Goal: Communication & Community: Participate in discussion

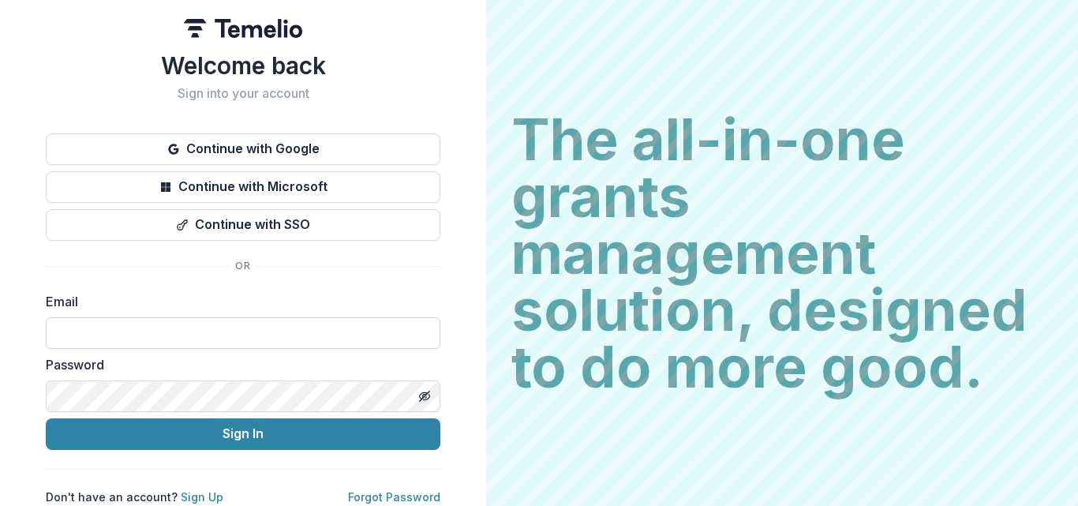
scroll to position [10, 0]
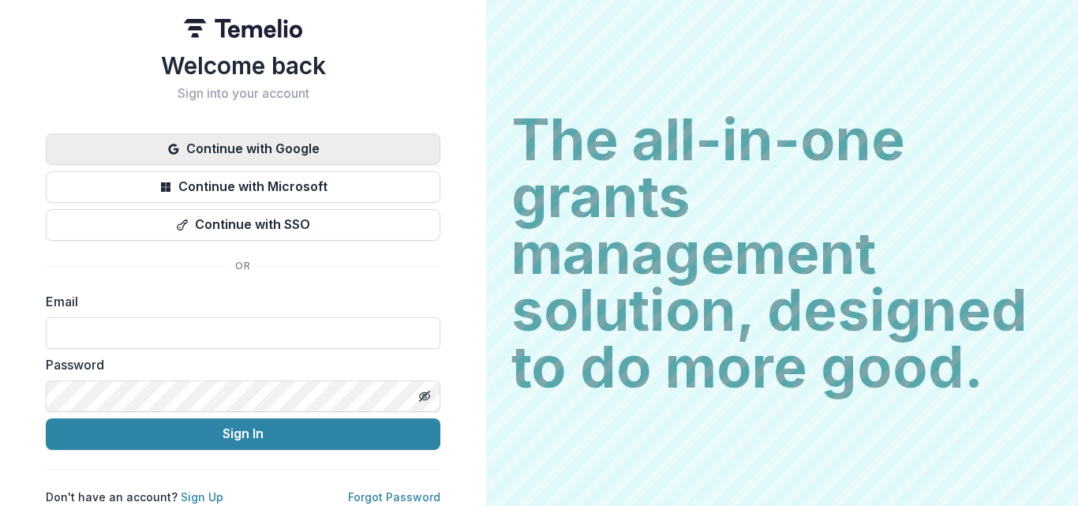
click at [266, 133] on button "Continue with Google" at bounding box center [243, 149] width 395 height 32
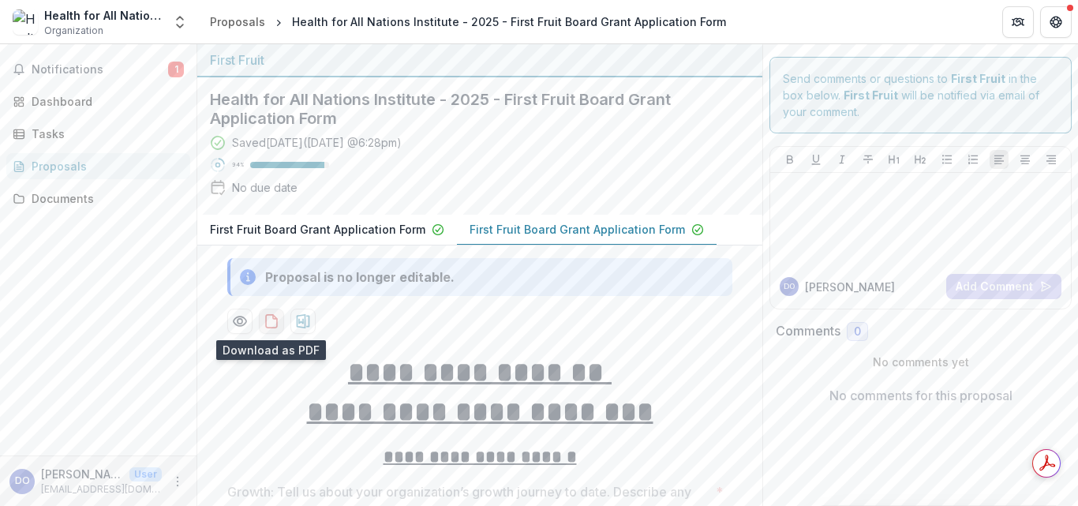
click at [267, 324] on icon "download-proposal" at bounding box center [272, 321] width 16 height 16
click at [44, 137] on div "Tasks" at bounding box center [105, 133] width 146 height 17
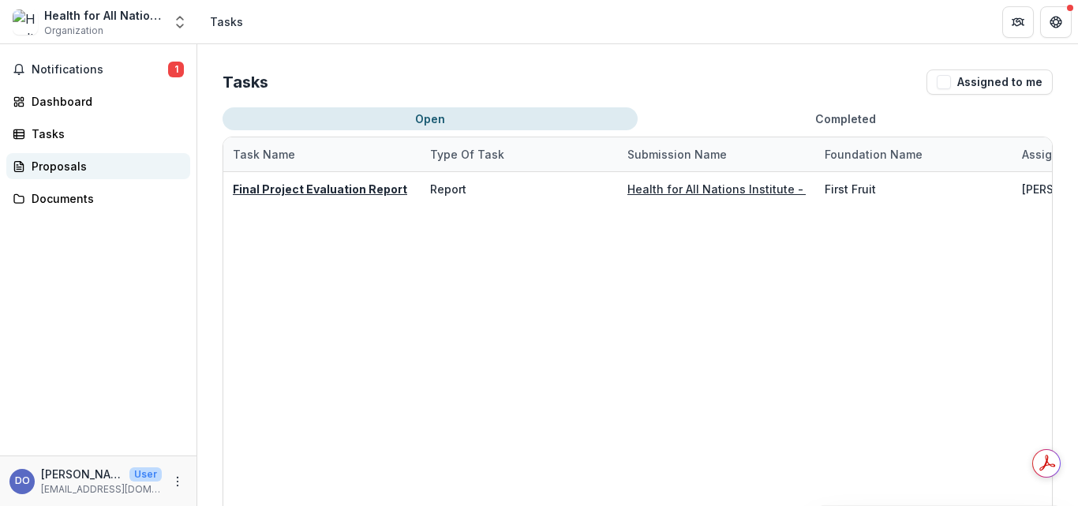
click at [77, 170] on div "Proposals" at bounding box center [105, 166] width 146 height 17
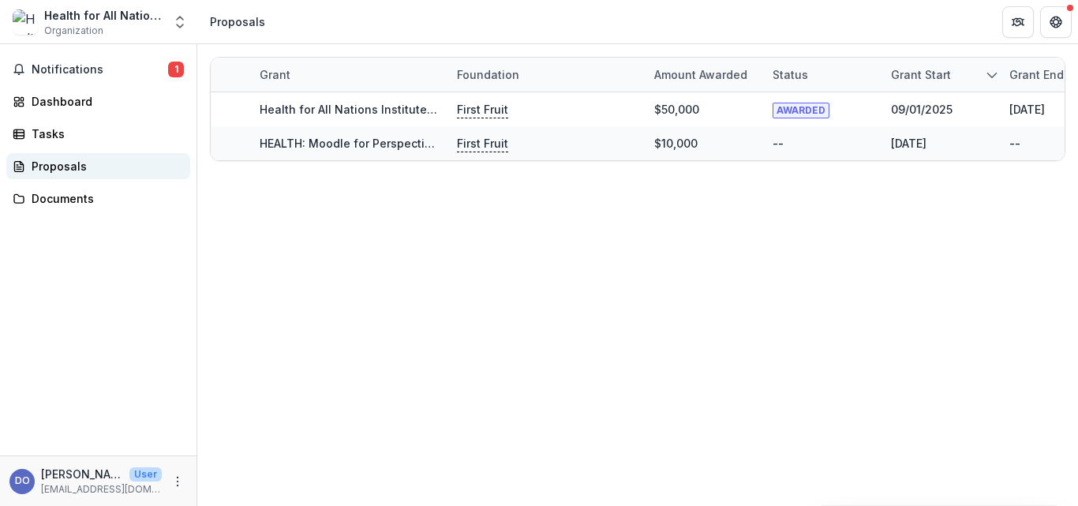
click at [65, 170] on div "Proposals" at bounding box center [105, 166] width 146 height 17
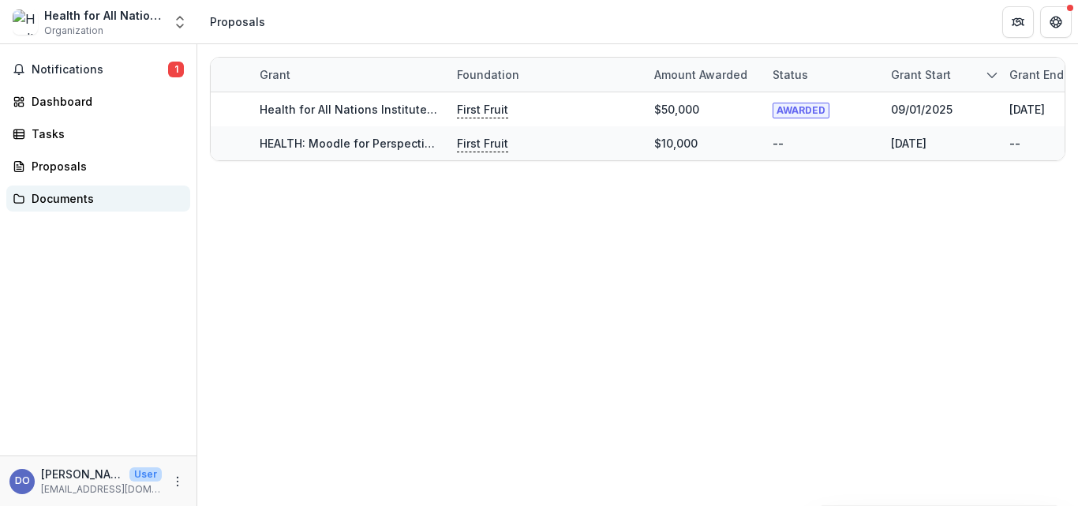
click at [63, 202] on div "Documents" at bounding box center [105, 198] width 146 height 17
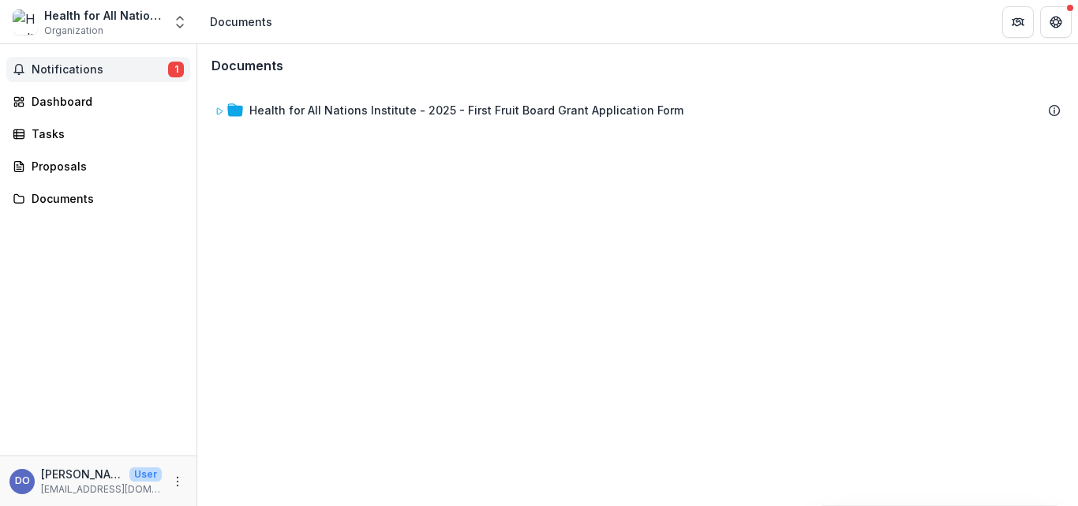
click at [77, 71] on span "Notifications" at bounding box center [100, 69] width 137 height 13
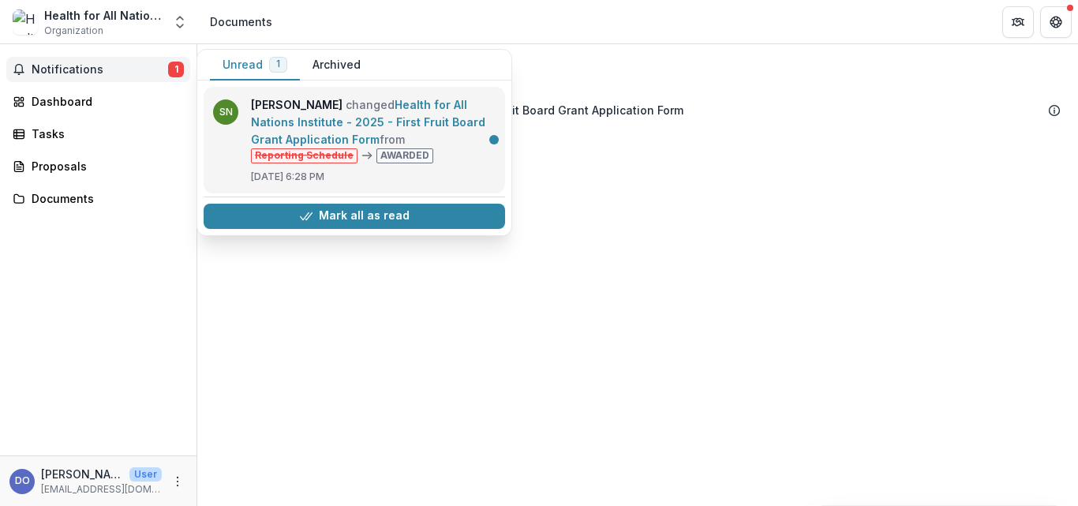
click at [382, 121] on link "Health for All Nations Institute - 2025 - First Fruit Board Grant Application F…" at bounding box center [368, 122] width 234 height 48
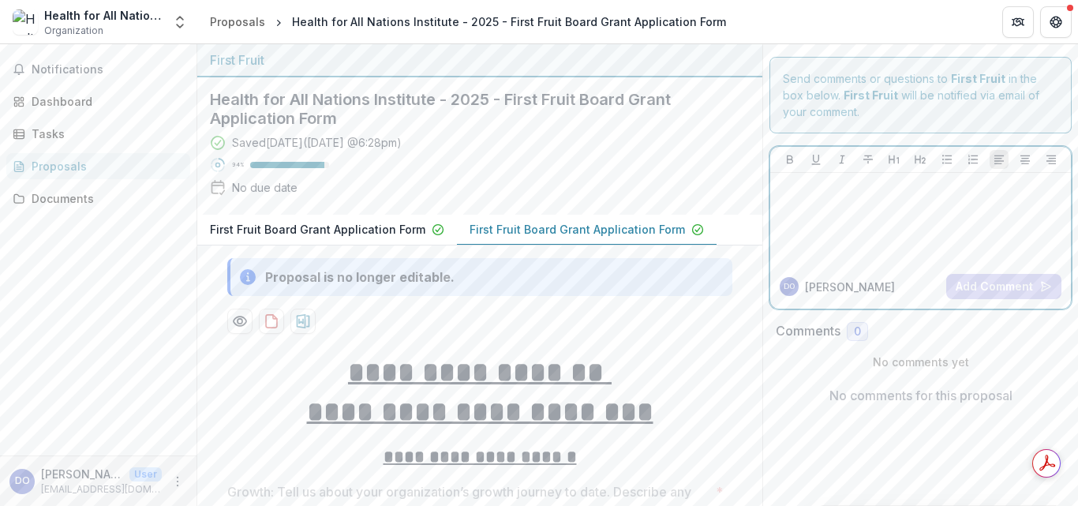
click at [825, 203] on div at bounding box center [920, 218] width 288 height 79
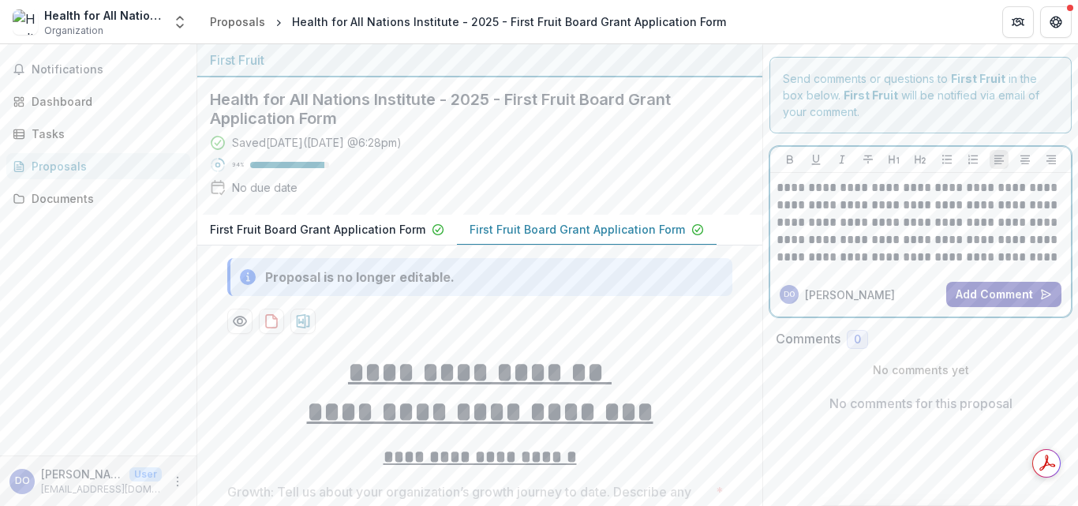
click at [971, 288] on button "Add Comment" at bounding box center [1003, 294] width 115 height 25
